Goal: Information Seeking & Learning: Learn about a topic

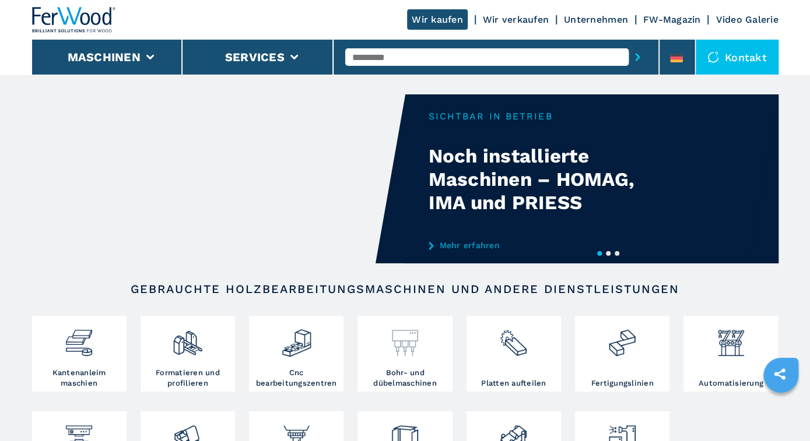
click at [408, 346] on img at bounding box center [404, 339] width 31 height 40
click at [408, 339] on img at bounding box center [404, 339] width 31 height 40
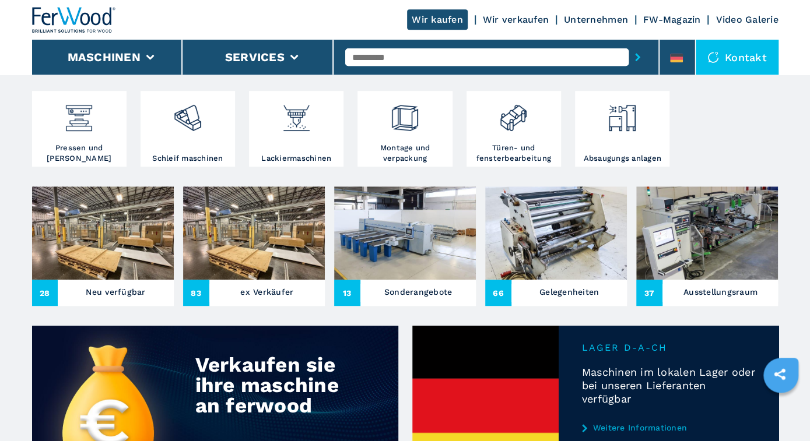
scroll to position [296, 0]
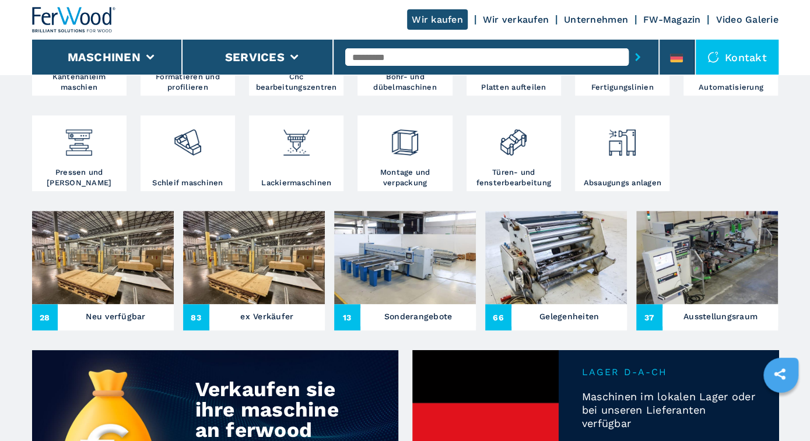
click at [236, 310] on div "ex Verkäufer" at bounding box center [266, 317] width 115 height 18
click at [195, 314] on span "83" at bounding box center [196, 317] width 26 height 26
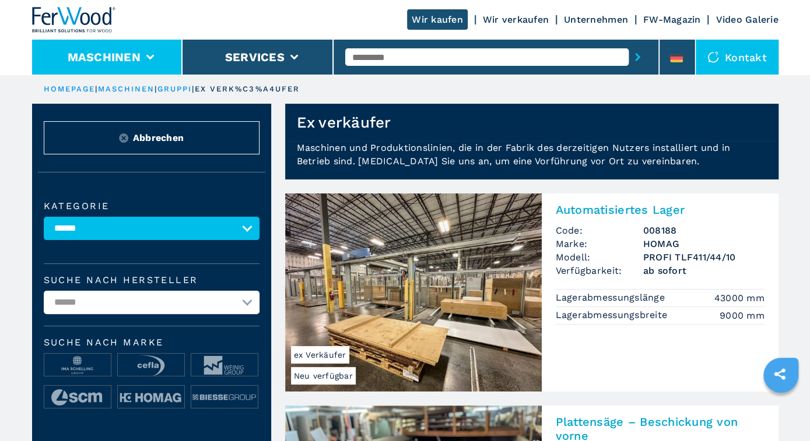
click at [148, 55] on icon at bounding box center [150, 57] width 8 height 5
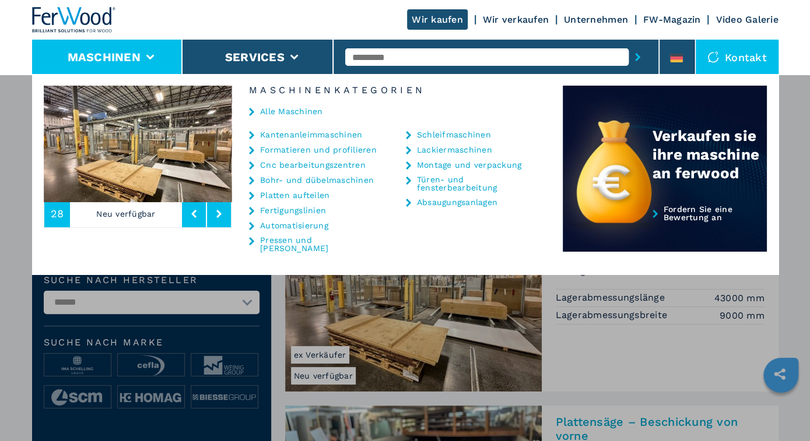
click at [293, 177] on link "Bohr- und dübelmaschinen" at bounding box center [317, 180] width 114 height 8
click at [275, 178] on link "Bohr- und dübelmaschinen" at bounding box center [317, 180] width 114 height 8
click at [279, 177] on link "Bohr- und dübelmaschinen" at bounding box center [317, 180] width 114 height 8
click at [287, 132] on link "Kantenanleimmaschinen" at bounding box center [311, 135] width 102 height 8
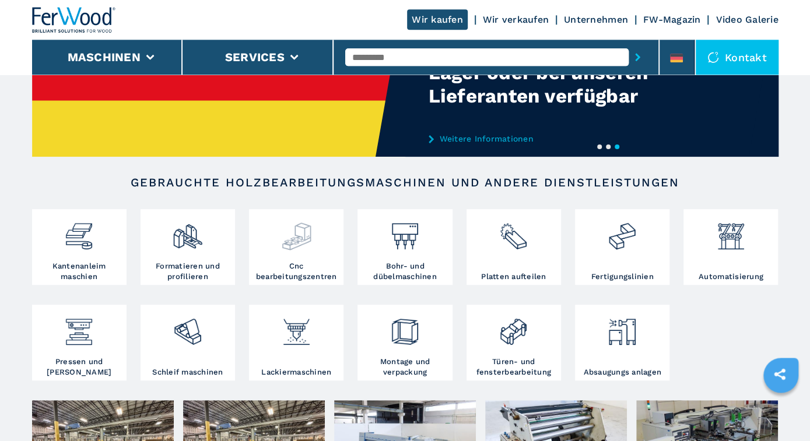
scroll to position [121, 0]
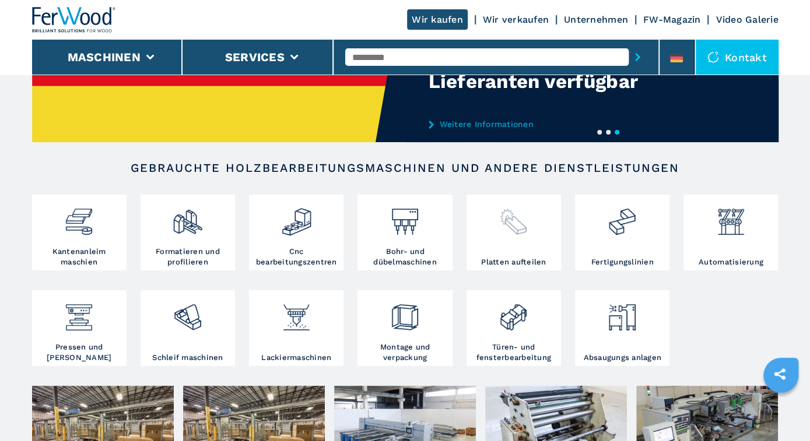
click at [515, 236] on img at bounding box center [513, 218] width 31 height 40
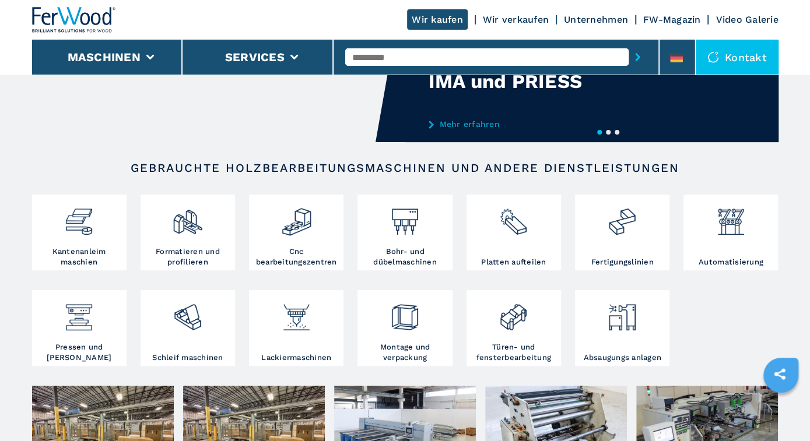
scroll to position [0, 0]
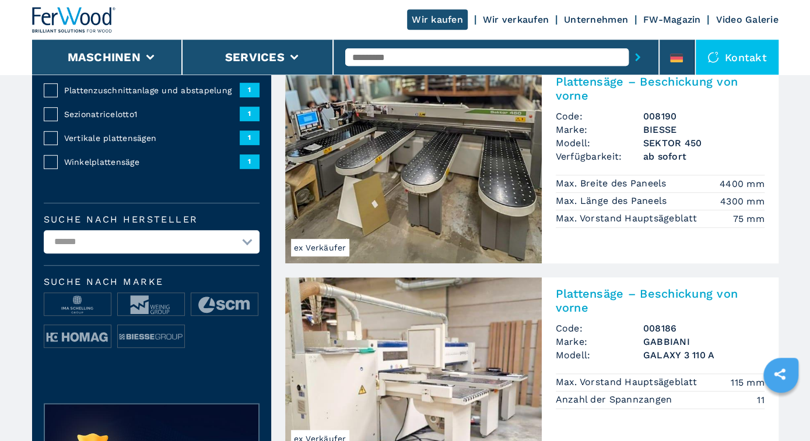
scroll to position [303, 0]
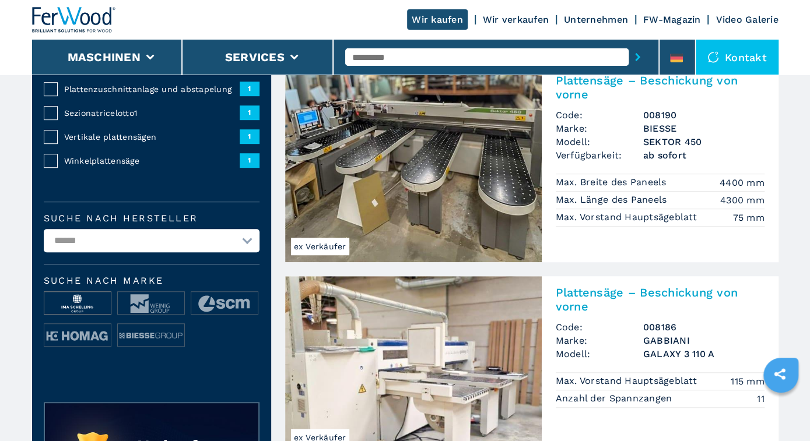
click at [81, 304] on img at bounding box center [77, 303] width 66 height 23
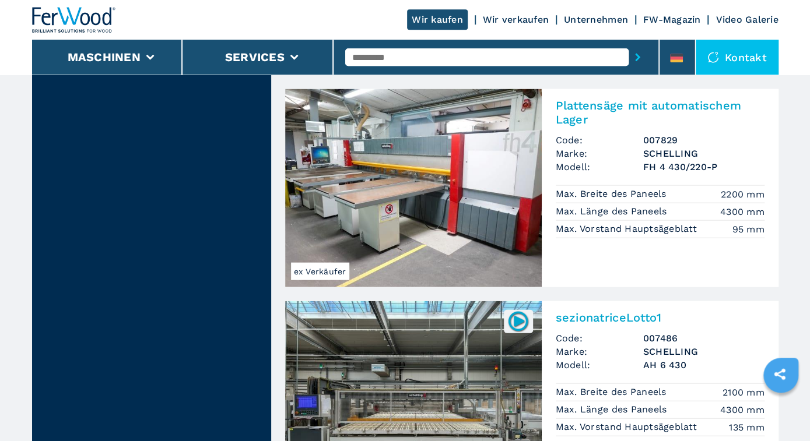
scroll to position [1334, 0]
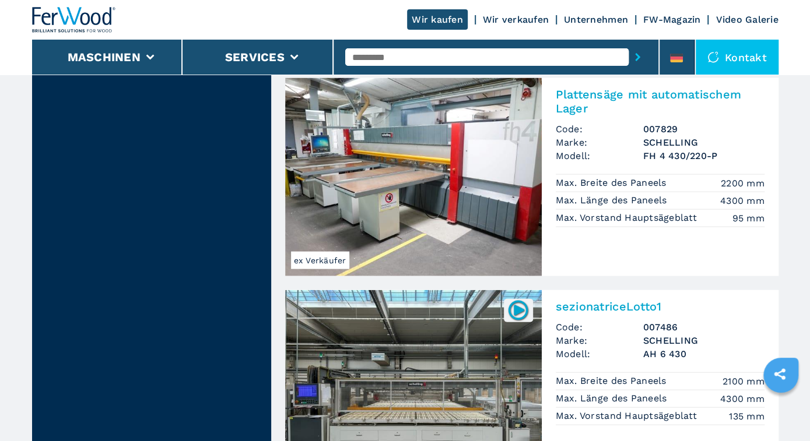
click at [433, 192] on img at bounding box center [413, 177] width 257 height 198
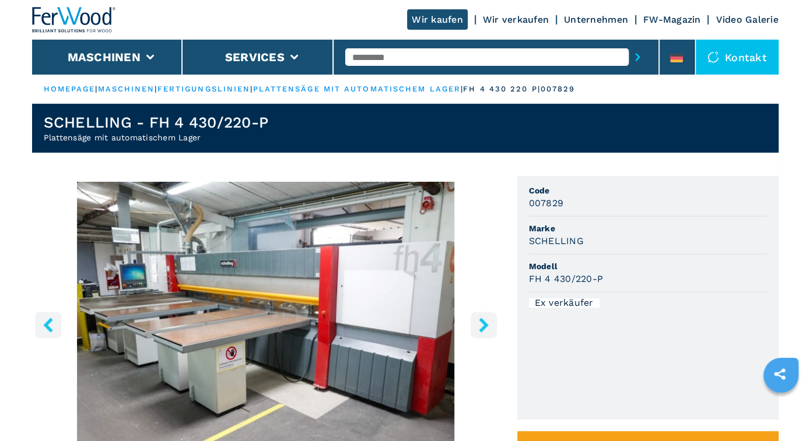
click at [483, 322] on icon "right-button" at bounding box center [483, 325] width 9 height 15
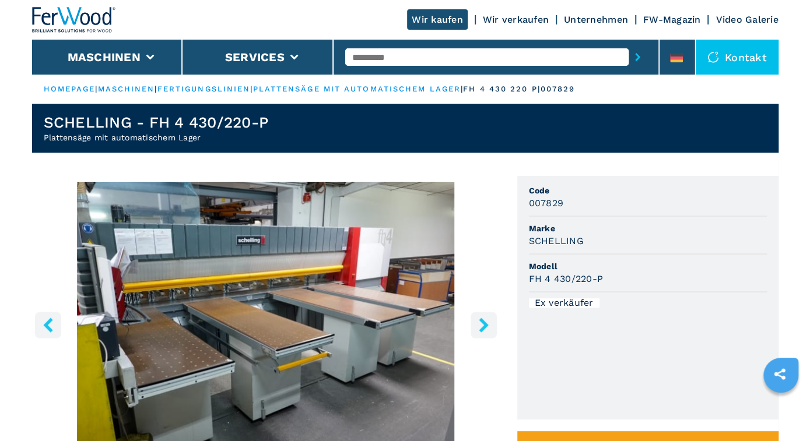
click at [483, 322] on icon "right-button" at bounding box center [483, 325] width 9 height 15
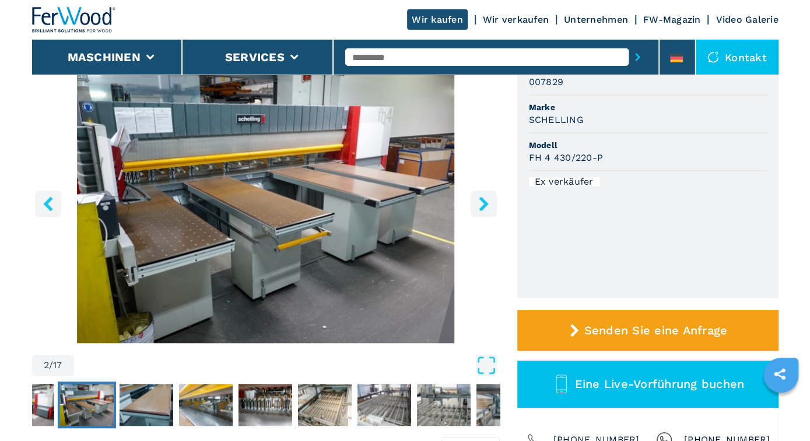
click at [480, 201] on icon "right-button" at bounding box center [483, 203] width 9 height 15
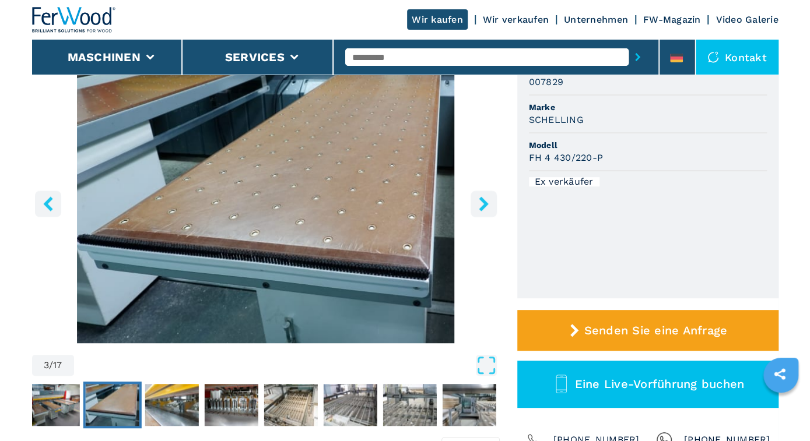
click at [480, 201] on icon "right-button" at bounding box center [483, 203] width 9 height 15
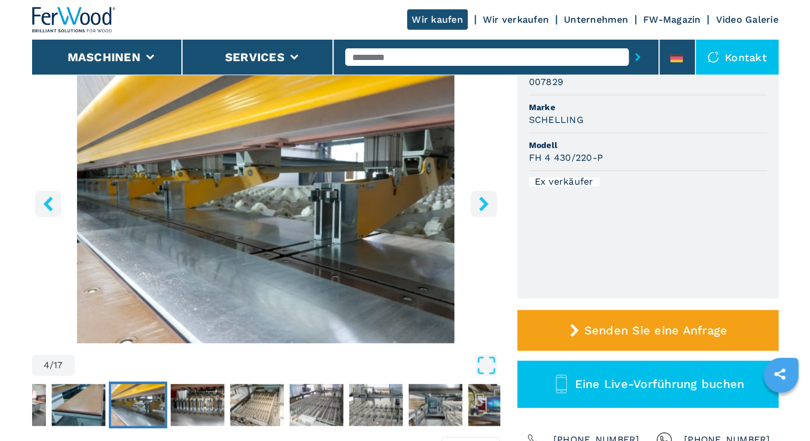
click at [480, 201] on icon "right-button" at bounding box center [483, 203] width 9 height 15
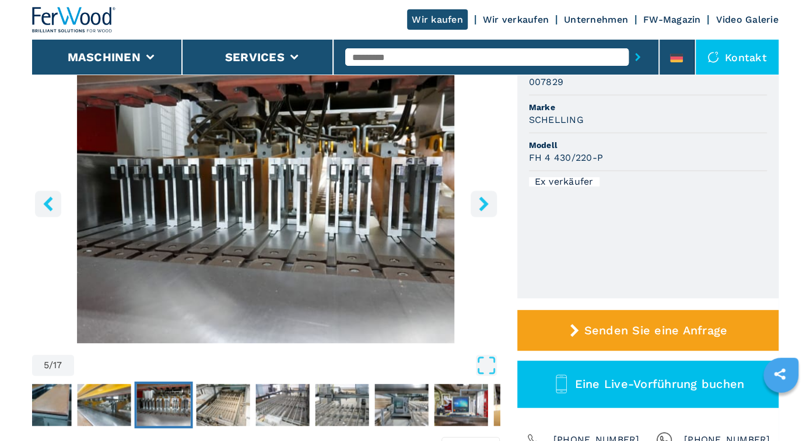
click at [480, 201] on icon "right-button" at bounding box center [483, 203] width 9 height 15
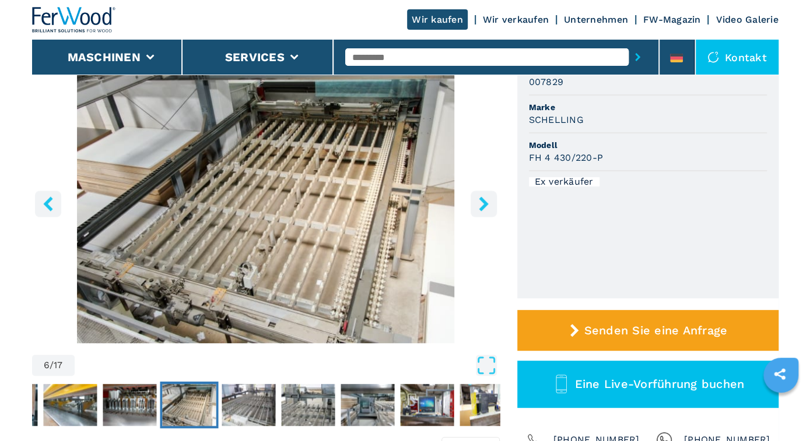
click at [480, 201] on icon "right-button" at bounding box center [483, 203] width 9 height 15
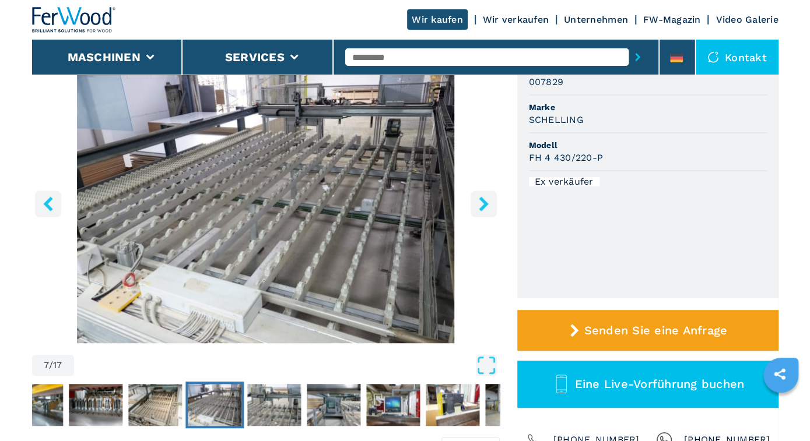
click at [480, 201] on icon "right-button" at bounding box center [483, 203] width 9 height 15
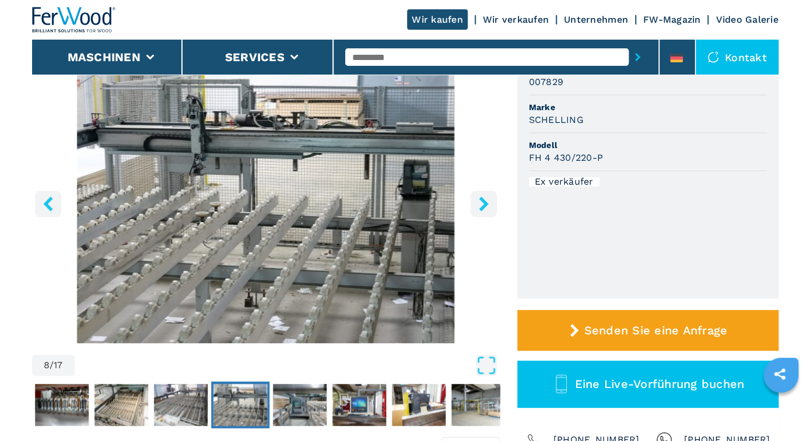
click at [480, 201] on icon "right-button" at bounding box center [483, 203] width 9 height 15
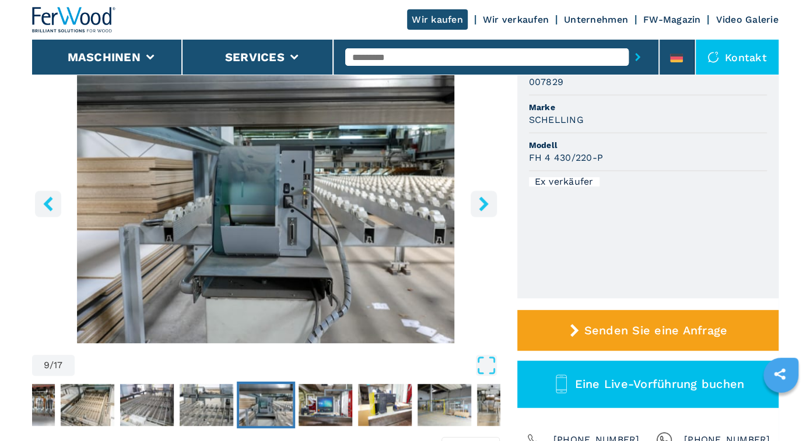
click at [480, 201] on icon "right-button" at bounding box center [483, 203] width 9 height 15
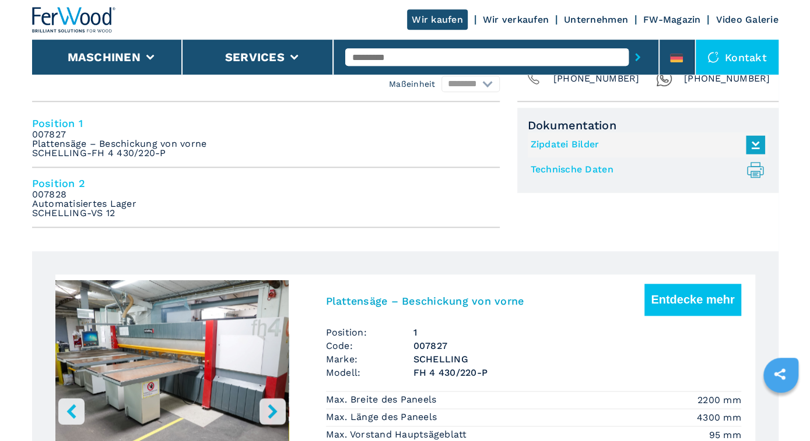
scroll to position [546, 0]
